Goal: Transaction & Acquisition: Purchase product/service

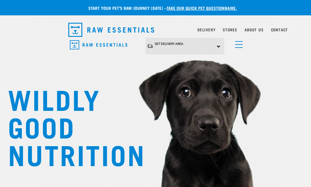
click at [0, 0] on img "dropdown navigation" at bounding box center [0, 0] width 0 height 0
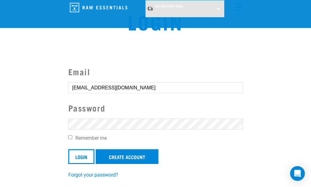
scroll to position [31, 0]
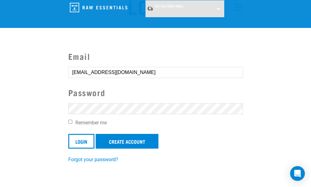
click at [68, 134] on input "Login" at bounding box center [81, 141] width 26 height 15
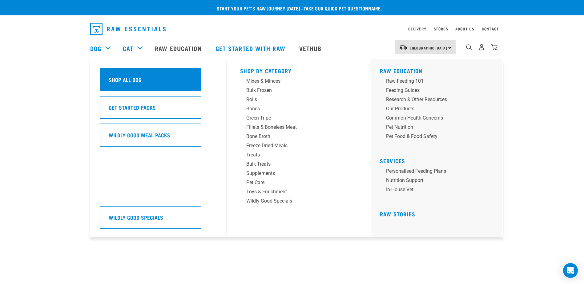
click at [119, 81] on h5 "Shop All Dog" at bounding box center [125, 80] width 33 height 8
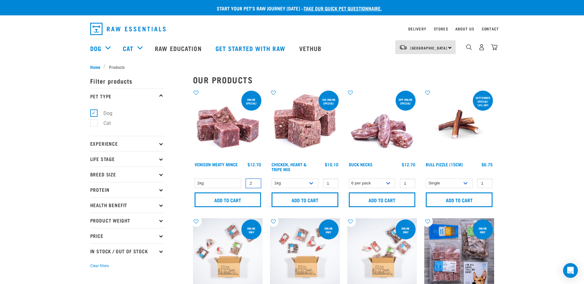
click at [256, 182] on input "2" at bounding box center [253, 184] width 15 height 10
click at [256, 182] on input "3" at bounding box center [253, 184] width 15 height 10
type input "4"
click at [256, 182] on input "4" at bounding box center [253, 184] width 15 height 10
click at [235, 199] on input "Add to cart" at bounding box center [227, 200] width 67 height 15
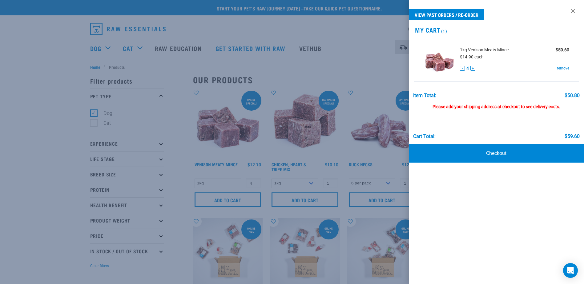
click at [368, 69] on div at bounding box center [292, 142] width 584 height 284
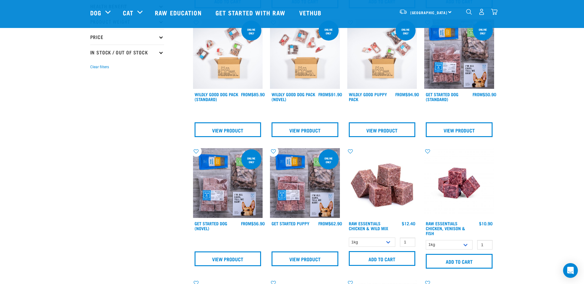
scroll to position [185, 0]
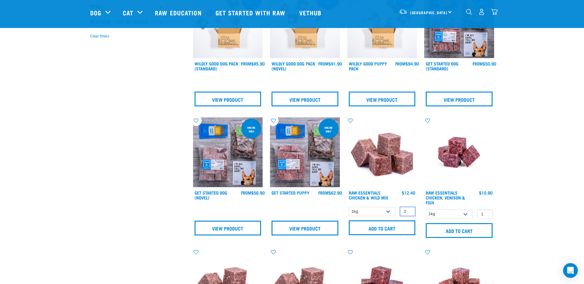
click at [410, 210] on input "2" at bounding box center [407, 212] width 15 height 10
click at [410, 210] on input "3" at bounding box center [407, 212] width 15 height 10
type input "4"
click at [410, 210] on input "4" at bounding box center [407, 212] width 15 height 10
click at [388, 227] on input "Add to cart" at bounding box center [382, 228] width 67 height 15
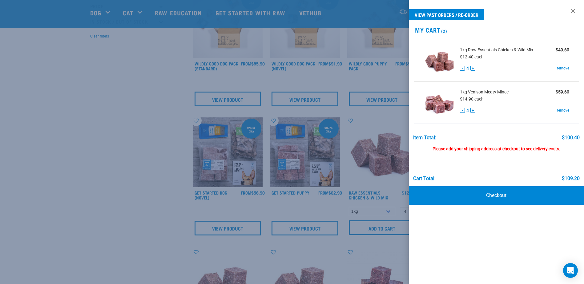
click at [125, 78] on div at bounding box center [292, 142] width 584 height 284
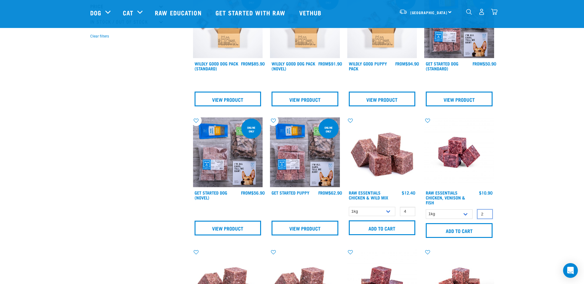
click at [486, 213] on input "2" at bounding box center [484, 215] width 15 height 10
click at [486, 213] on input "3" at bounding box center [484, 215] width 15 height 10
type input "4"
click at [486, 213] on input "4" at bounding box center [484, 215] width 15 height 10
click at [455, 226] on input "Add to cart" at bounding box center [459, 230] width 67 height 15
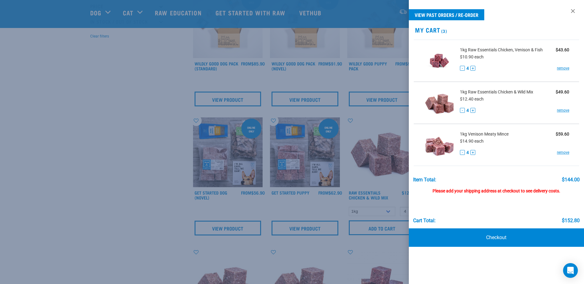
click at [138, 147] on div at bounding box center [292, 142] width 584 height 284
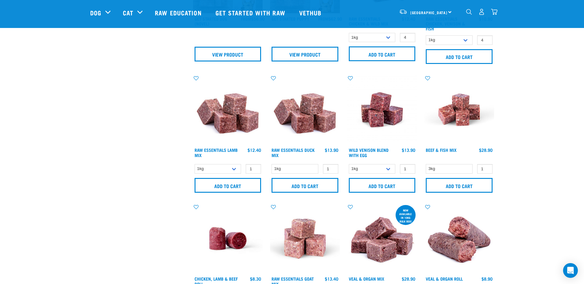
scroll to position [369, 0]
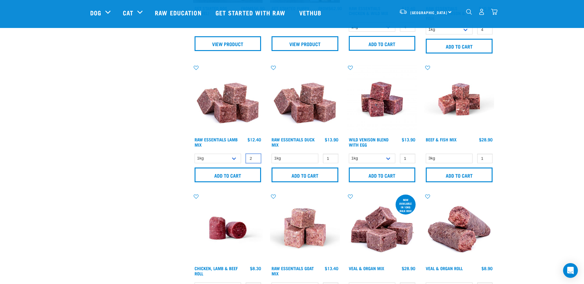
click at [255, 157] on input "2" at bounding box center [253, 159] width 15 height 10
click at [255, 157] on input "3" at bounding box center [253, 159] width 15 height 10
type input "4"
click at [255, 157] on input "4" at bounding box center [253, 159] width 15 height 10
click at [222, 174] on input "Add to cart" at bounding box center [227, 175] width 67 height 15
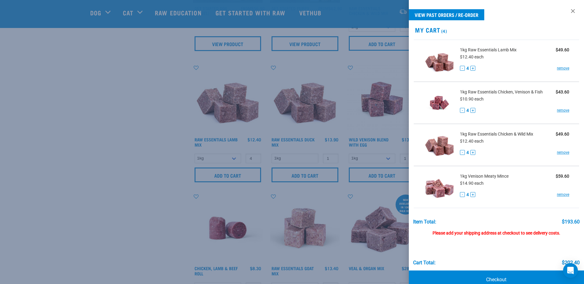
click at [116, 111] on div at bounding box center [292, 142] width 584 height 284
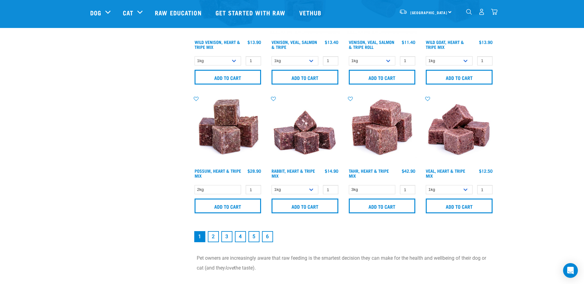
scroll to position [861, 0]
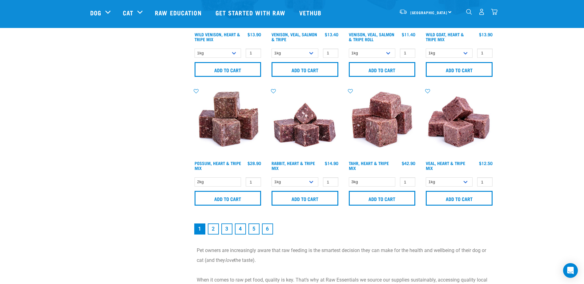
click at [211, 229] on link "2" at bounding box center [213, 229] width 11 height 11
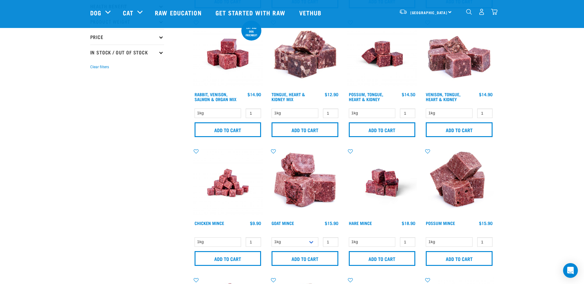
scroll to position [185, 0]
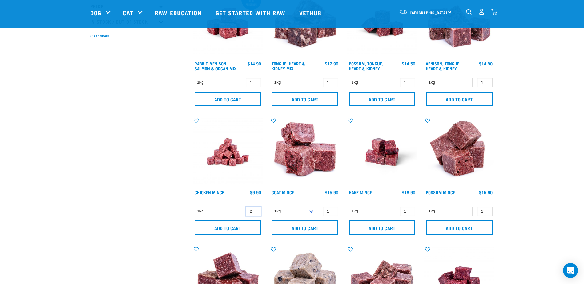
click at [255, 210] on input "2" at bounding box center [253, 212] width 15 height 10
click at [255, 210] on input "3" at bounding box center [253, 212] width 15 height 10
type input "4"
click at [255, 210] on input "4" at bounding box center [253, 212] width 15 height 10
click at [232, 223] on input "Add to cart" at bounding box center [227, 228] width 67 height 15
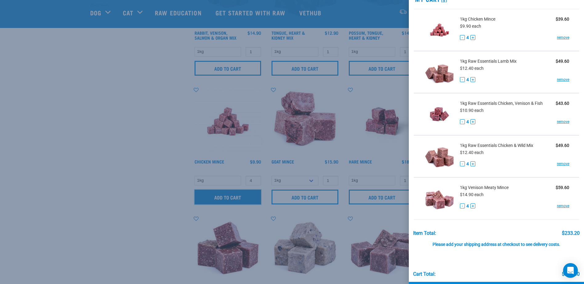
scroll to position [0, 0]
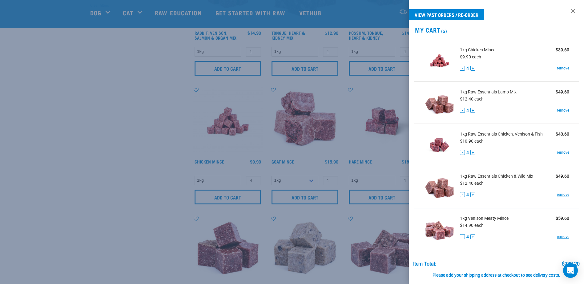
click at [145, 146] on div at bounding box center [292, 142] width 584 height 284
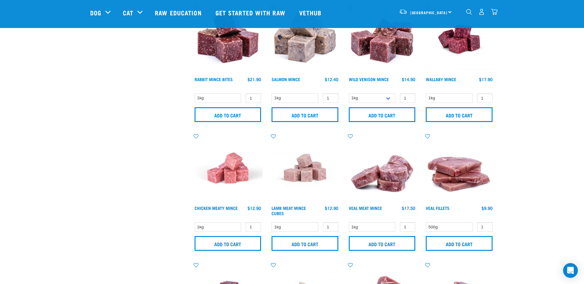
scroll to position [431, 0]
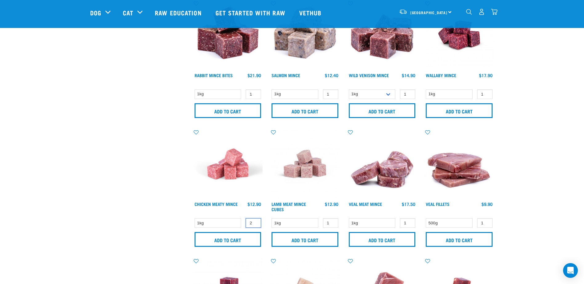
click at [254, 222] on input "2" at bounding box center [253, 223] width 15 height 10
click at [254, 222] on input "3" at bounding box center [253, 223] width 15 height 10
type input "4"
click at [254, 222] on input "4" at bounding box center [253, 223] width 15 height 10
click at [241, 241] on input "Add to cart" at bounding box center [227, 239] width 67 height 15
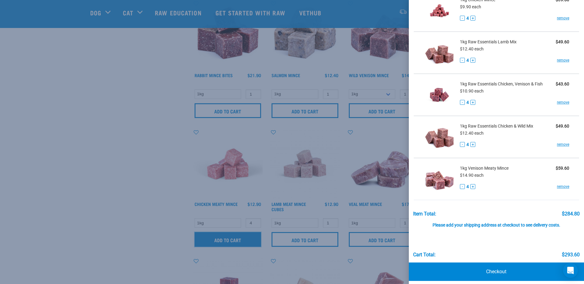
scroll to position [97, 0]
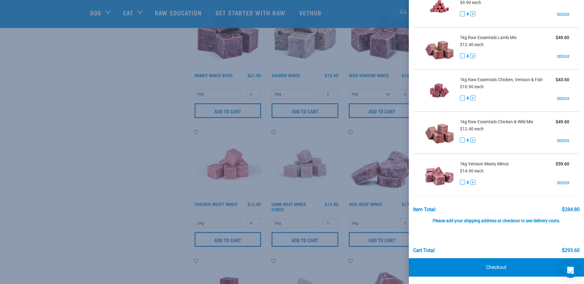
click at [135, 145] on div at bounding box center [292, 142] width 584 height 284
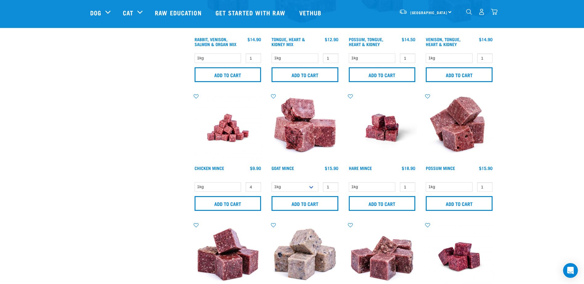
scroll to position [215, 0]
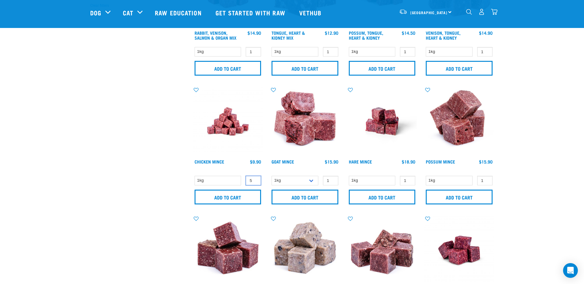
click at [255, 179] on input "5" at bounding box center [253, 181] width 15 height 10
click at [255, 179] on input "6" at bounding box center [253, 181] width 15 height 10
click at [255, 179] on input "7" at bounding box center [253, 181] width 15 height 10
type input "8"
click at [255, 179] on input "8" at bounding box center [253, 181] width 15 height 10
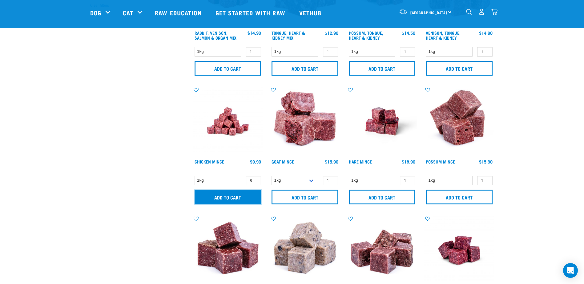
click at [230, 197] on input "Add to cart" at bounding box center [227, 197] width 67 height 15
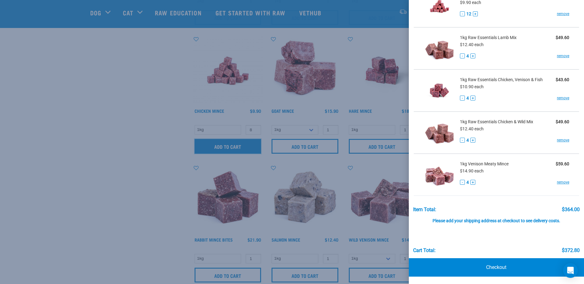
scroll to position [277, 0]
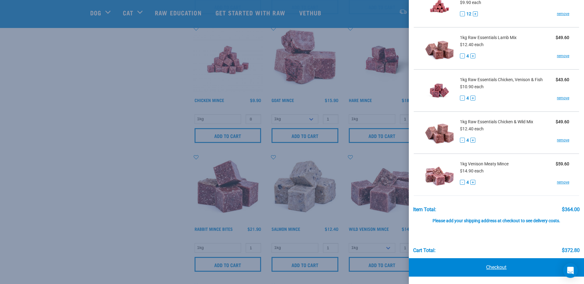
click at [502, 266] on link "Checkout" at bounding box center [496, 267] width 175 height 18
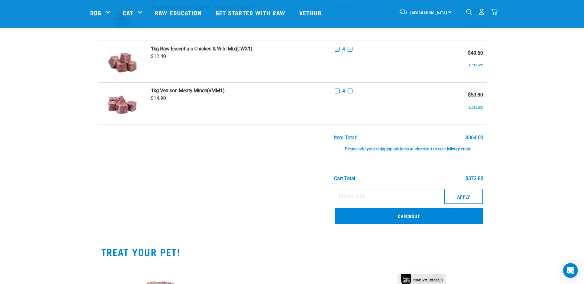
scroll to position [185, 0]
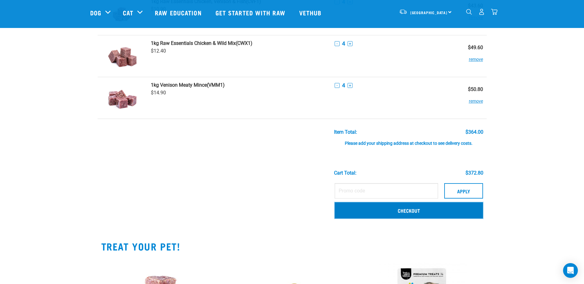
click at [394, 212] on link "Checkout" at bounding box center [408, 210] width 148 height 16
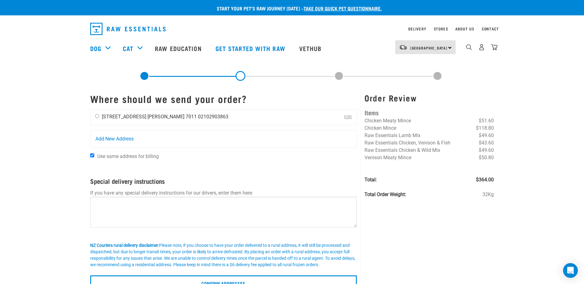
click at [96, 115] on input "radio" at bounding box center [97, 116] width 4 height 4
radio input "true"
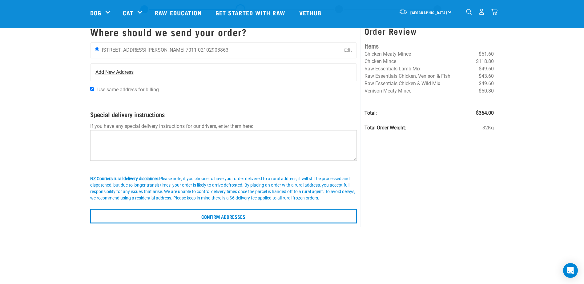
scroll to position [31, 0]
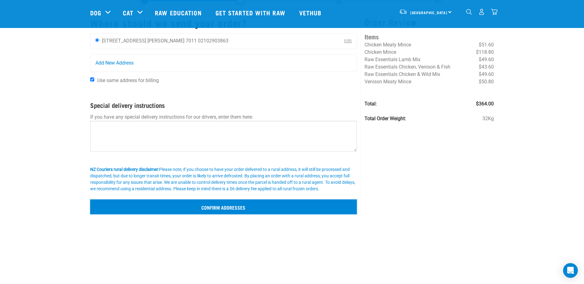
click at [226, 210] on input "Confirm addresses" at bounding box center [223, 207] width 267 height 15
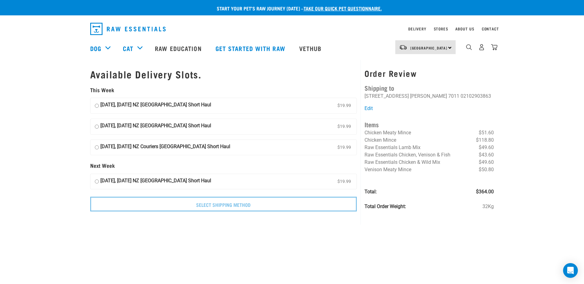
click at [96, 106] on input "[DATE], [DATE] NZ [GEOGRAPHIC_DATA] Short Haul $19.99" at bounding box center [97, 105] width 4 height 9
radio input "true"
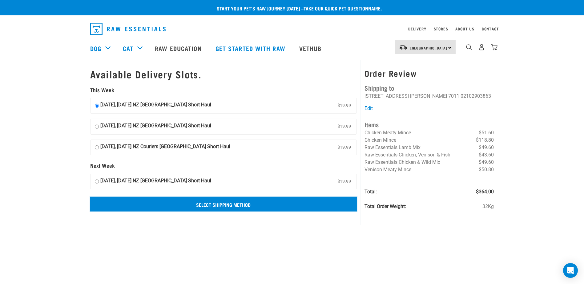
click at [243, 205] on input "Select Shipping Method" at bounding box center [223, 204] width 267 height 15
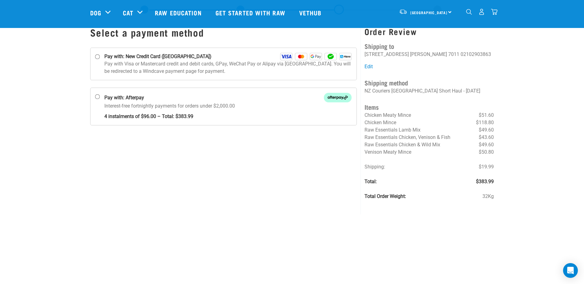
scroll to position [31, 0]
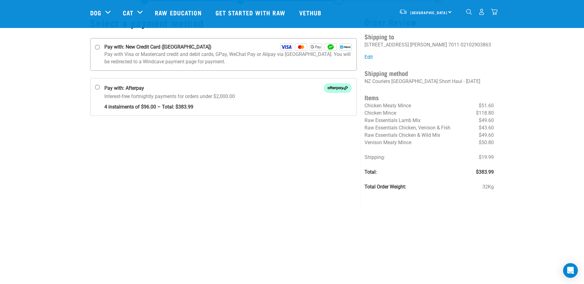
click at [97, 47] on input "Pay with: New Credit Card ([GEOGRAPHIC_DATA])" at bounding box center [97, 47] width 5 height 5
radio input "true"
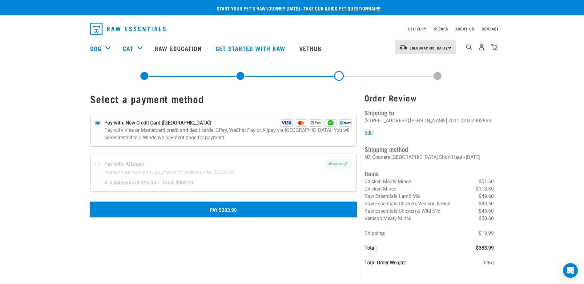
click at [226, 209] on button "Pay $383.99" at bounding box center [223, 209] width 267 height 15
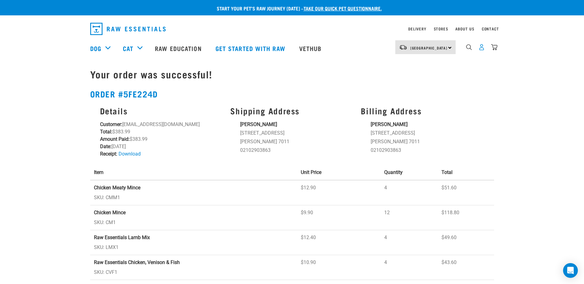
click at [482, 47] on img "dropdown navigation" at bounding box center [481, 47] width 6 height 6
